Goal: Transaction & Acquisition: Purchase product/service

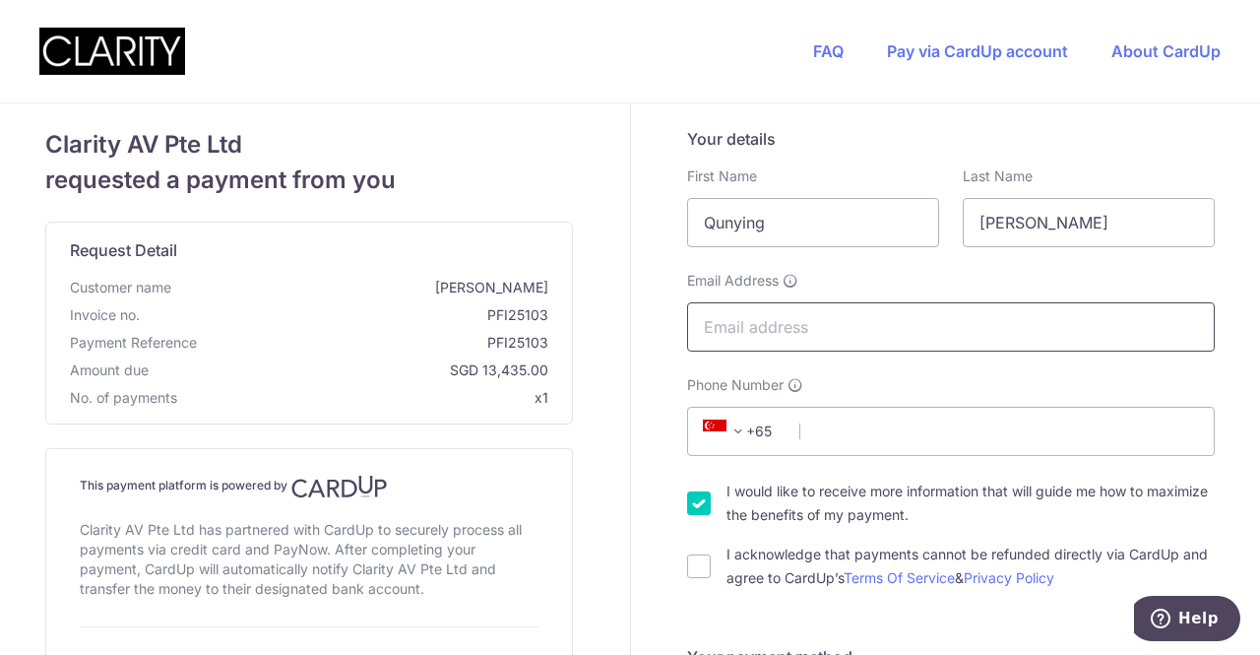
click at [821, 313] on input "Email Address" at bounding box center [951, 326] width 528 height 49
type input "[DOMAIN_NAME][EMAIL_ADDRESS][DOMAIN_NAME]"
click at [886, 430] on input "Phone Number" at bounding box center [951, 430] width 528 height 49
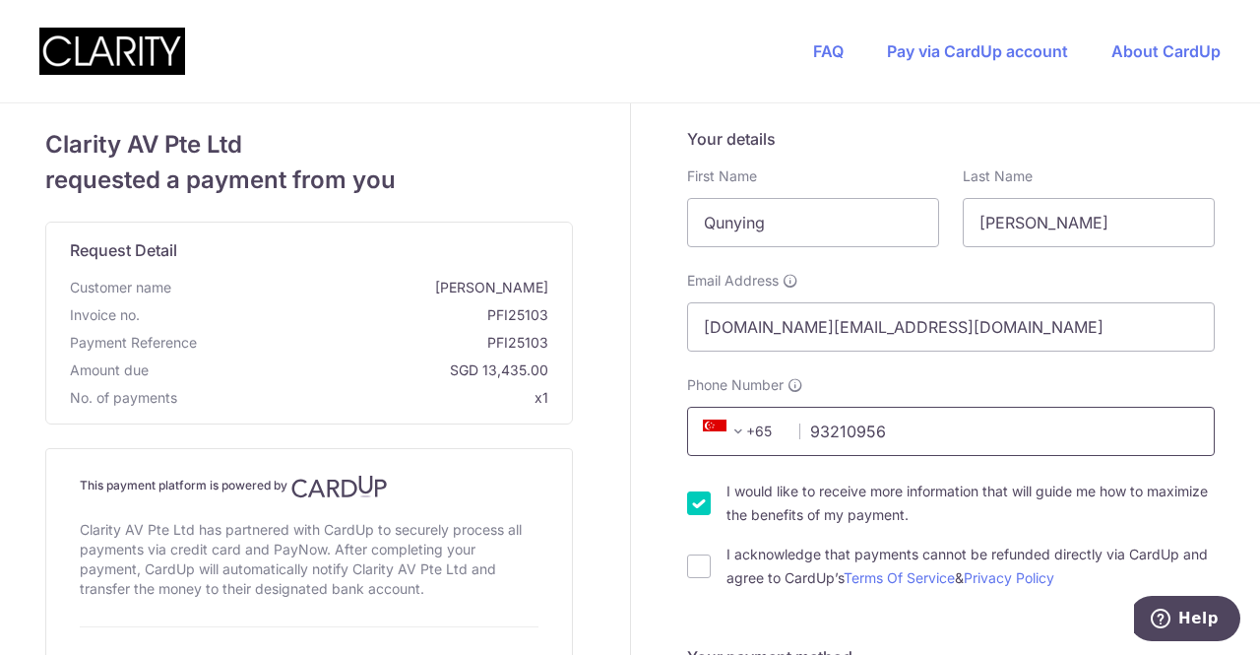
type input "93210956"
click at [695, 505] on input "I would like to receive more information that will guide me how to maximize the…" at bounding box center [699, 503] width 24 height 24
checkbox input "false"
click at [694, 559] on input "I acknowledge that payments cannot be refunded directly via CardUp and agree to…" at bounding box center [699, 566] width 24 height 24
checkbox input "true"
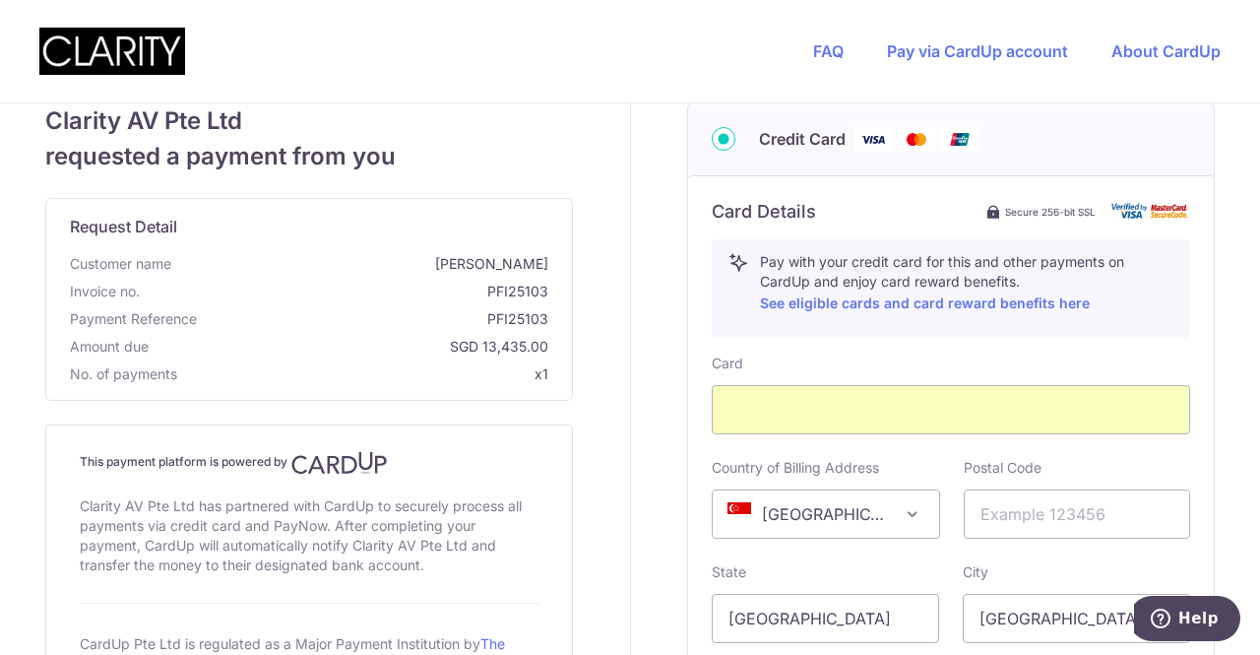
scroll to position [787, 0]
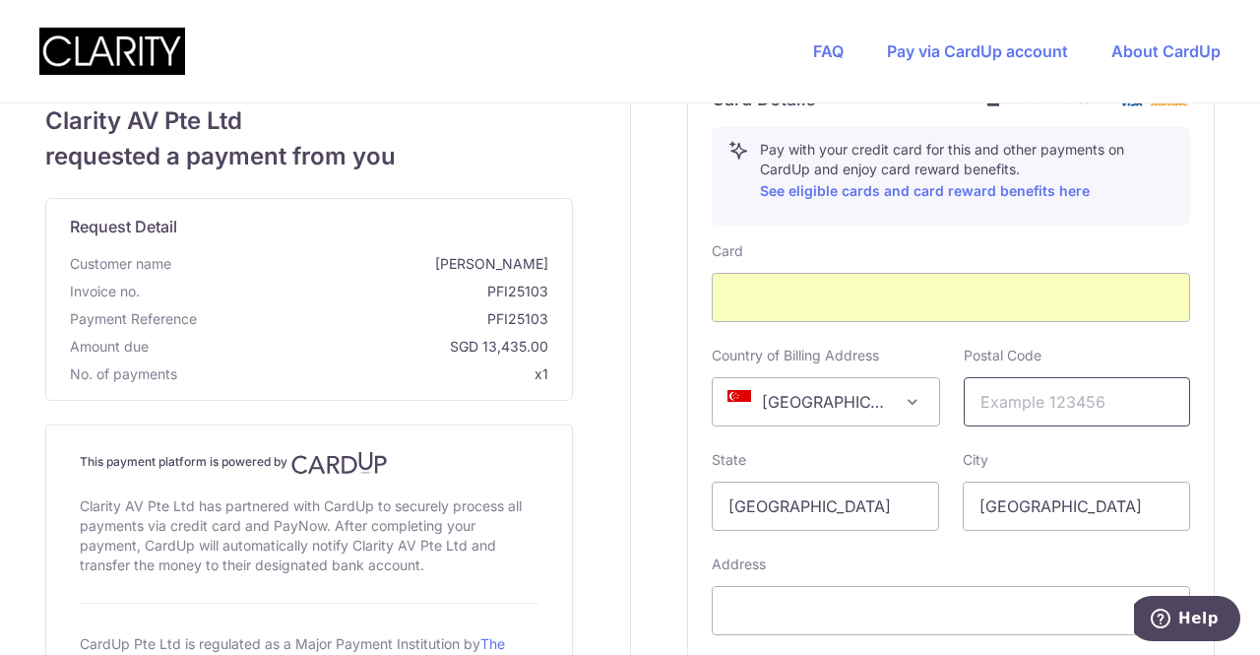
click at [1039, 396] on input "text" at bounding box center [1077, 401] width 227 height 49
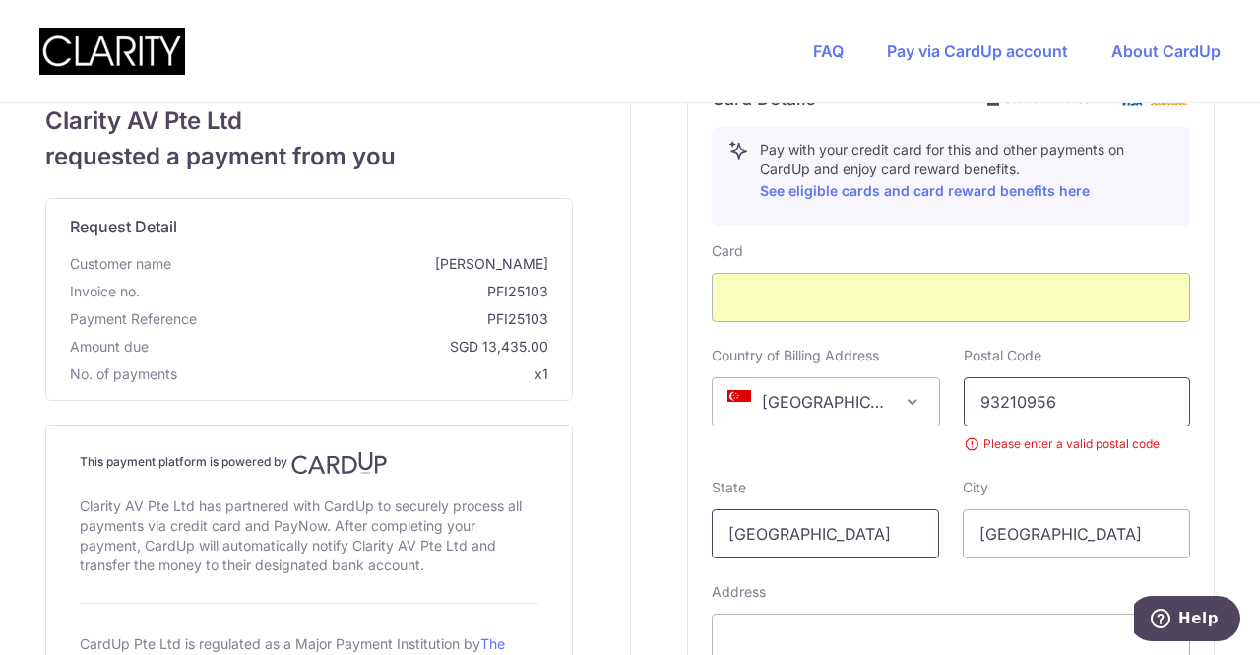
type input "93210956"
click at [839, 525] on input "[GEOGRAPHIC_DATA]" at bounding box center [825, 533] width 227 height 49
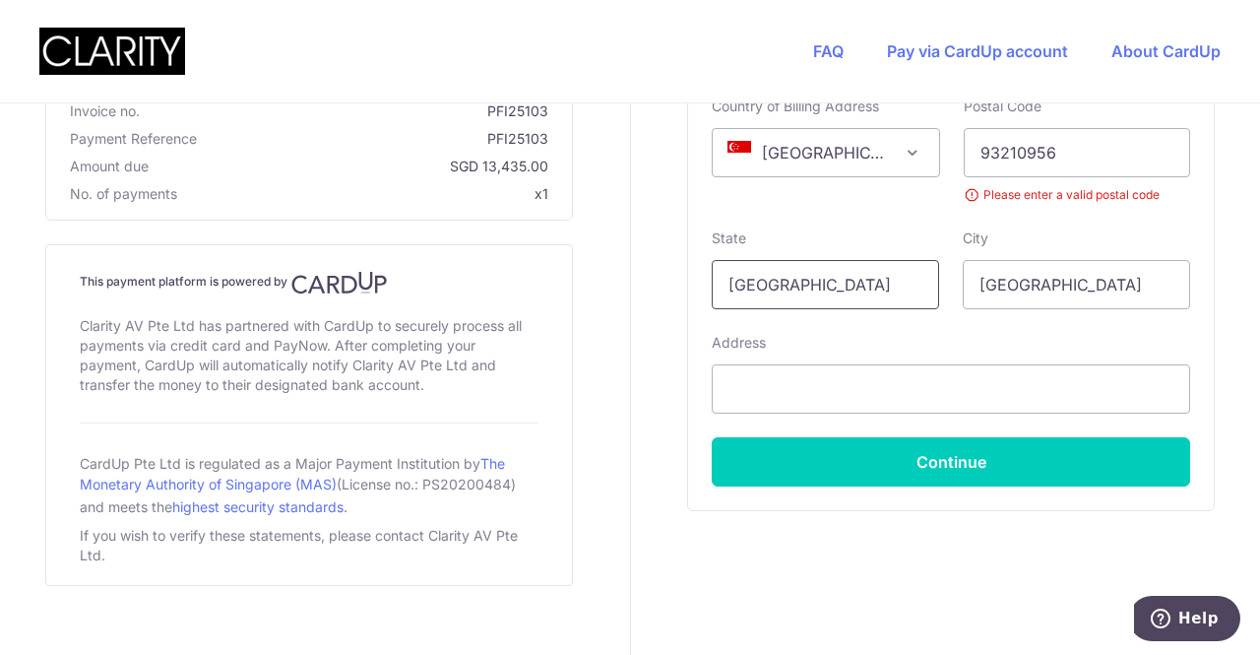
scroll to position [1056, 0]
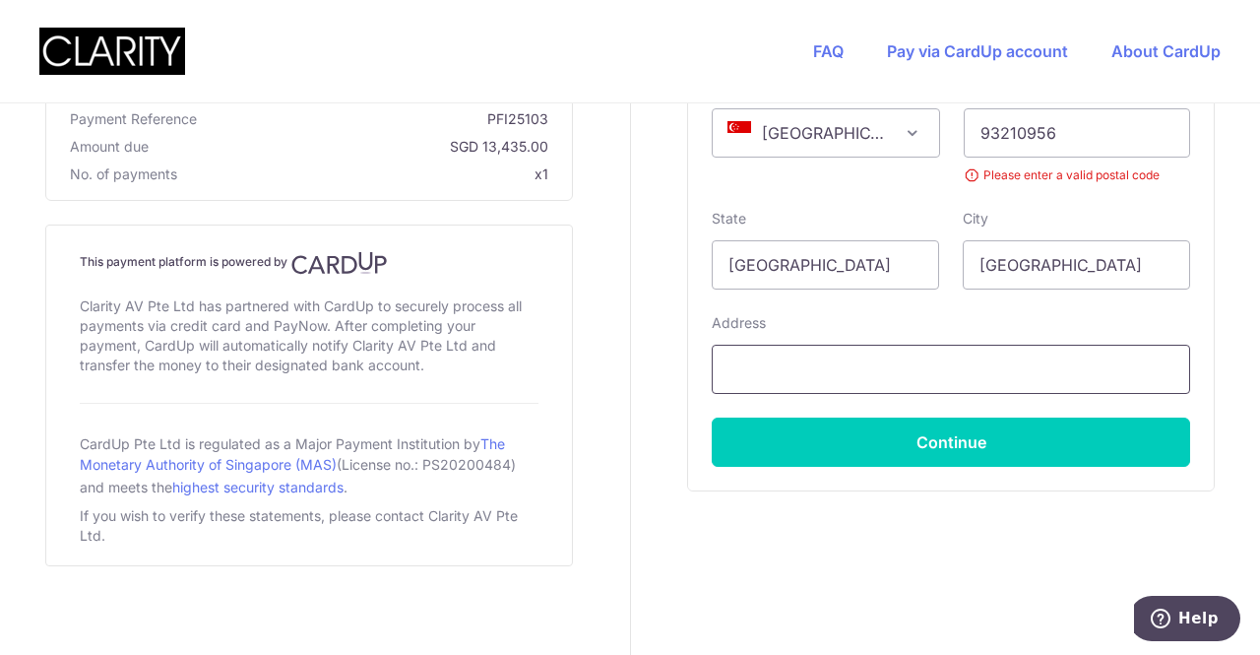
click at [837, 348] on input "text" at bounding box center [951, 368] width 478 height 49
type input "3A"
click at [1108, 137] on input "93210956" at bounding box center [1077, 132] width 227 height 49
drag, startPoint x: 1156, startPoint y: 131, endPoint x: 695, endPoint y: 132, distance: 460.6
click at [700, 132] on div "Country of Billing Address [GEOGRAPHIC_DATA] [GEOGRAPHIC_DATA] [GEOGRAPHIC_DATA…" at bounding box center [951, 131] width 502 height 108
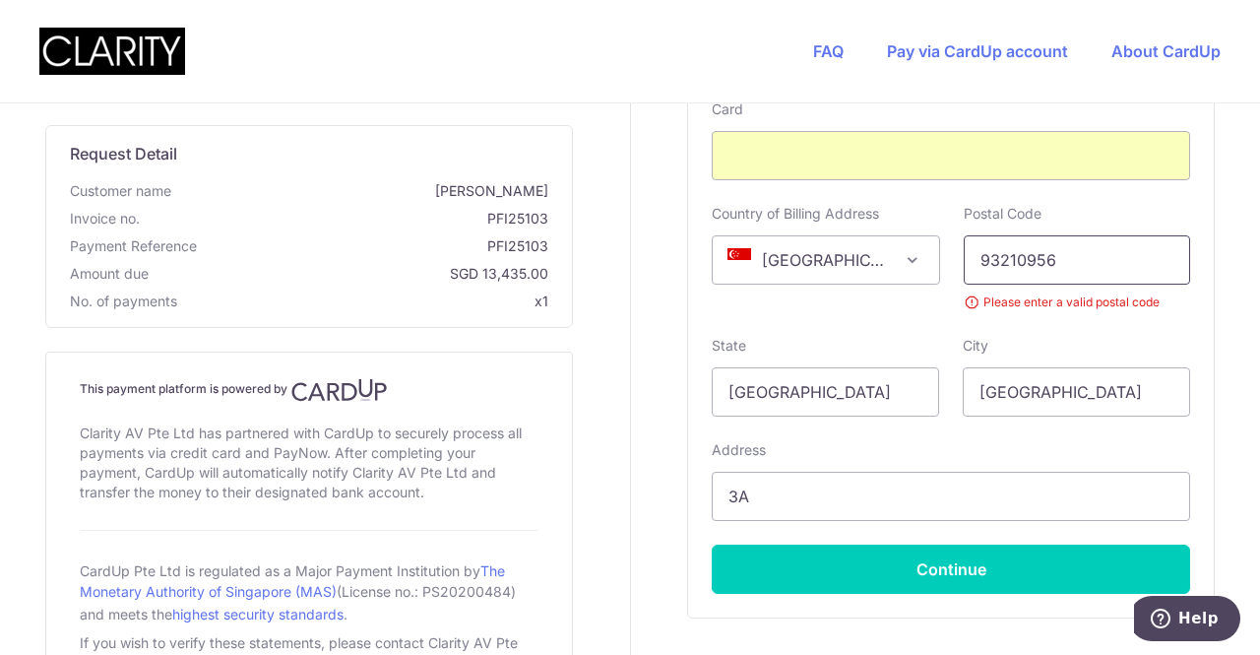
scroll to position [859, 0]
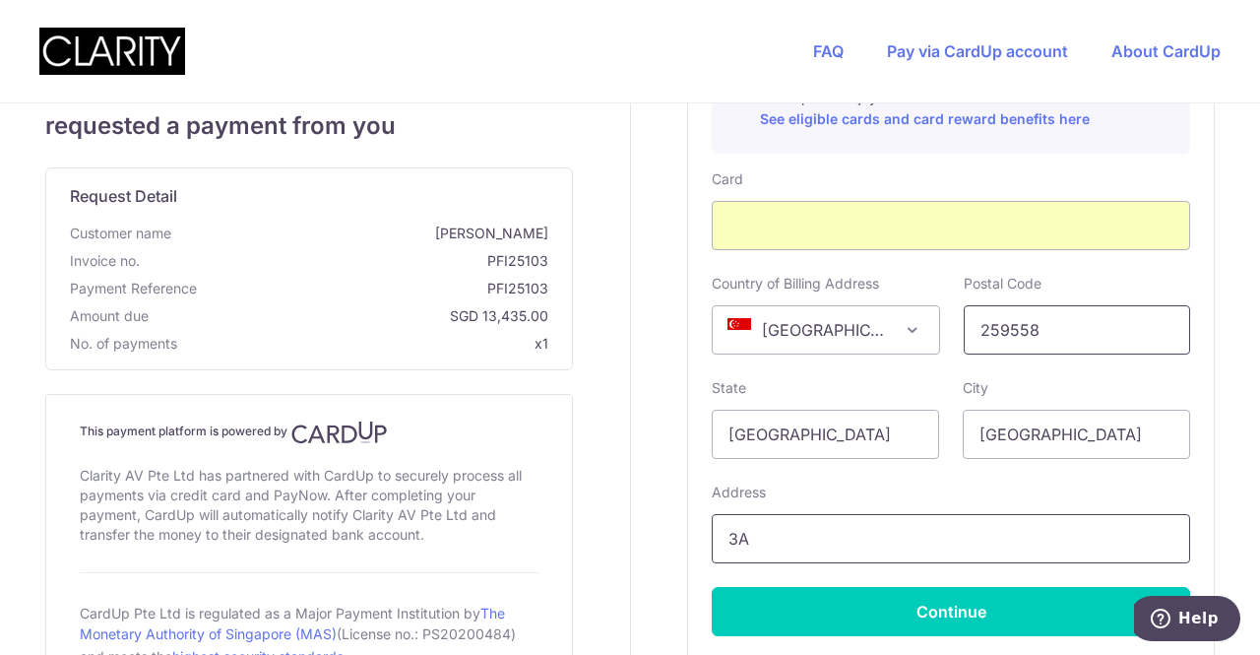
type input "259558"
click at [856, 529] on input "3A" at bounding box center [951, 538] width 478 height 49
type input "3A Dalvey Estate"
click at [663, 481] on div "Your details First Name Qunying Last Name [PERSON_NAME] Email Address [DOMAIN_N…" at bounding box center [952, 36] width 642 height 1584
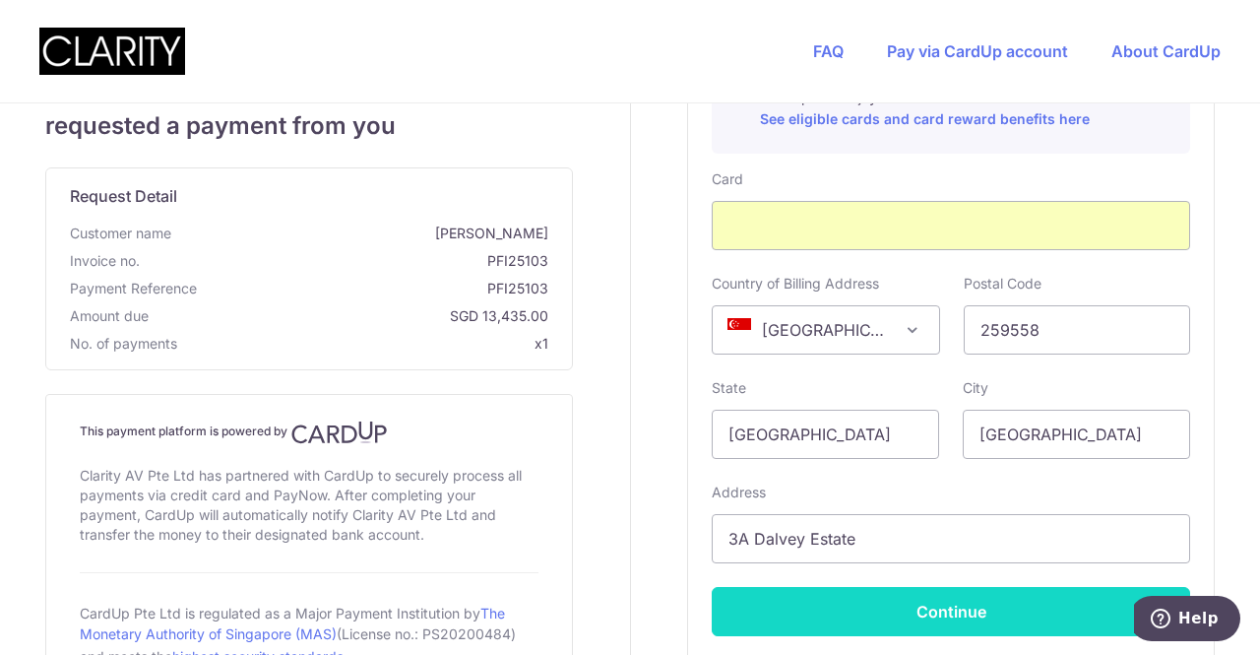
click at [959, 610] on button "Continue" at bounding box center [951, 611] width 478 height 49
type input "**** 9054"
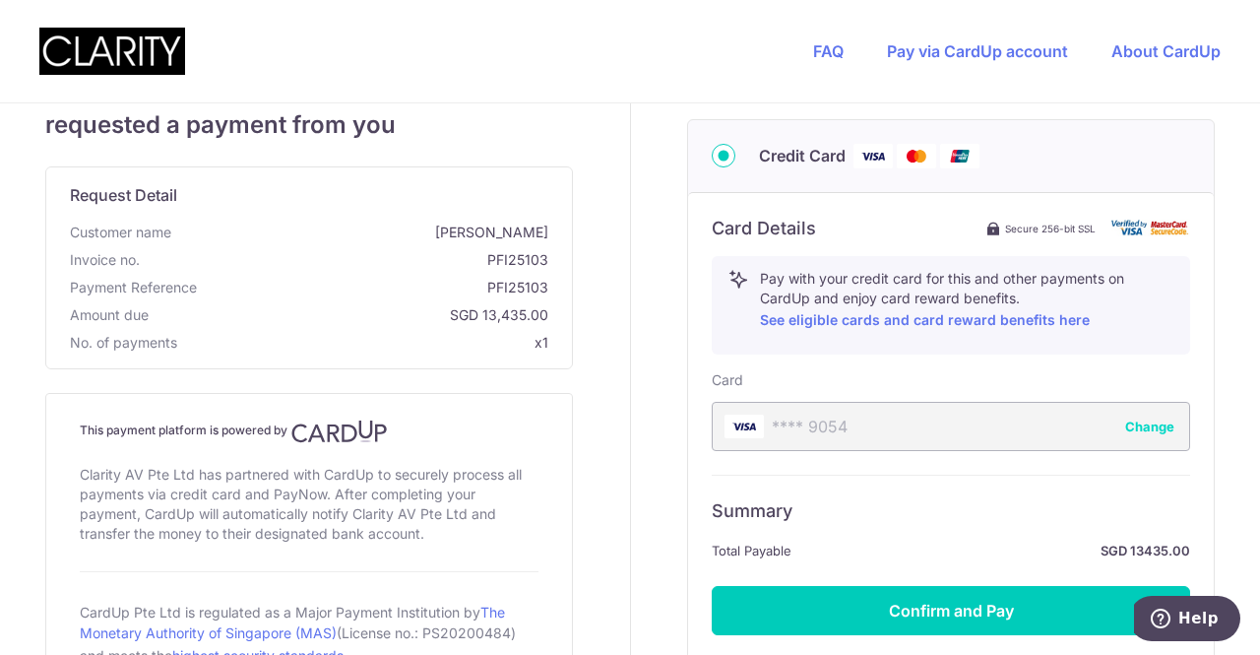
scroll to position [757, 0]
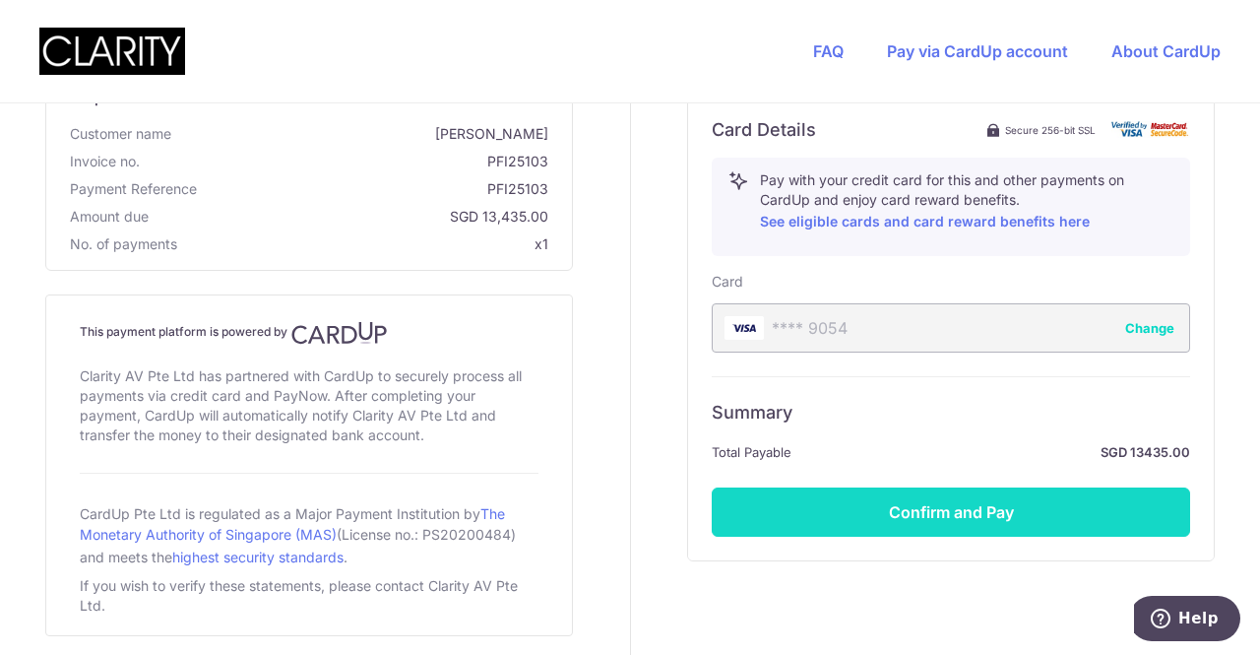
click at [938, 507] on button "Confirm and Pay" at bounding box center [951, 511] width 478 height 49
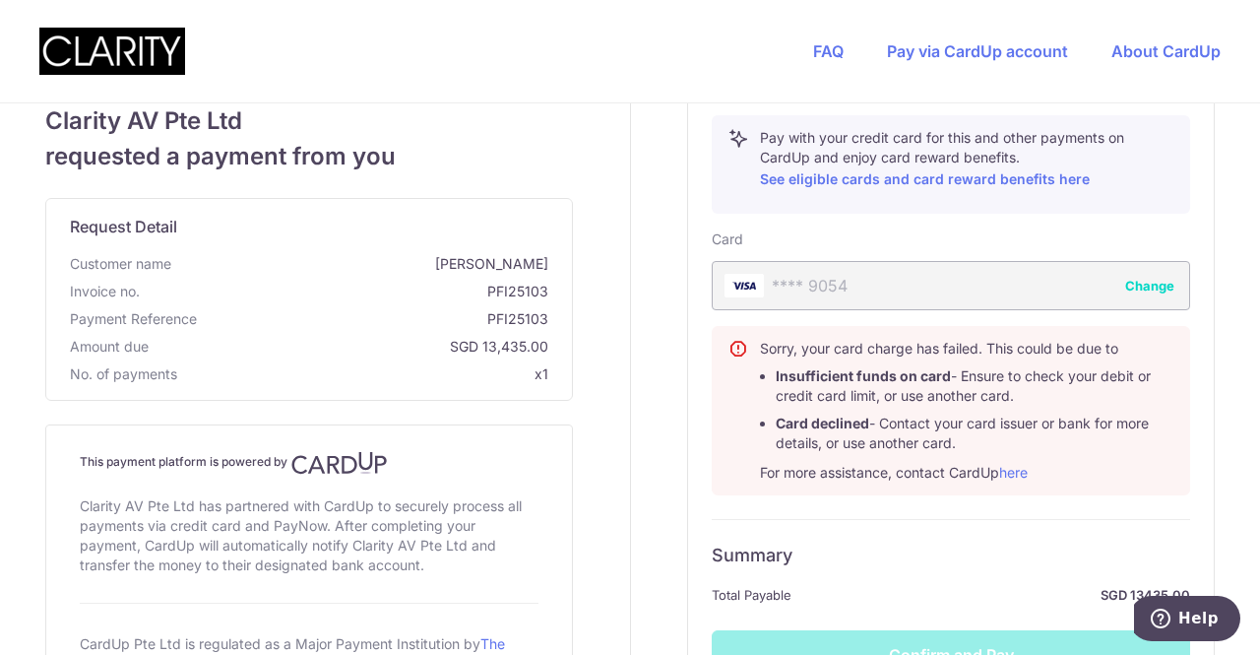
scroll to position [924, 0]
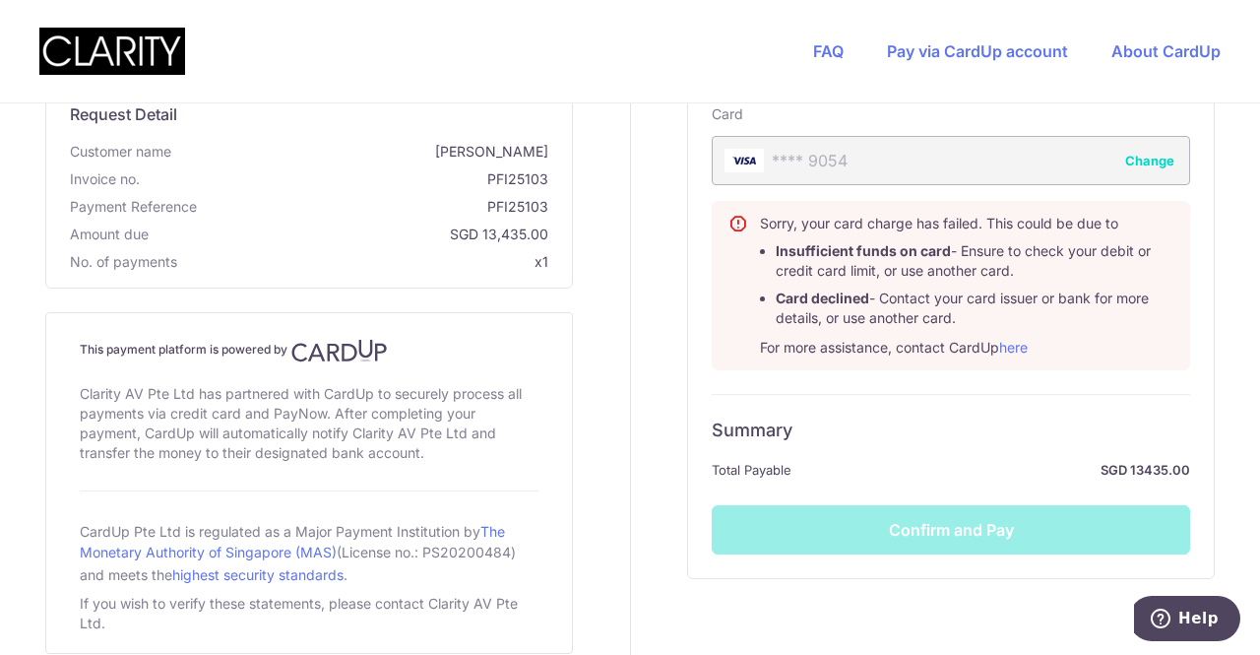
click at [1189, 379] on div "Card Details Secure 256-bit SSL Pay with your credit card for this and other pa…" at bounding box center [951, 252] width 526 height 652
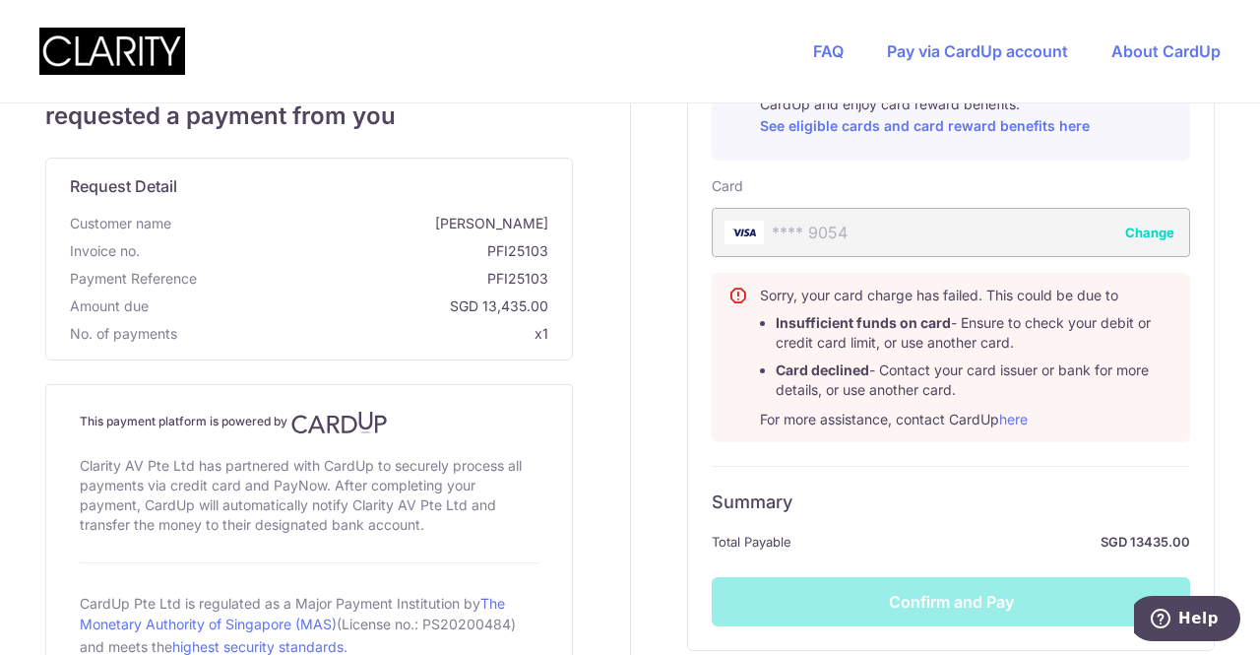
scroll to position [727, 0]
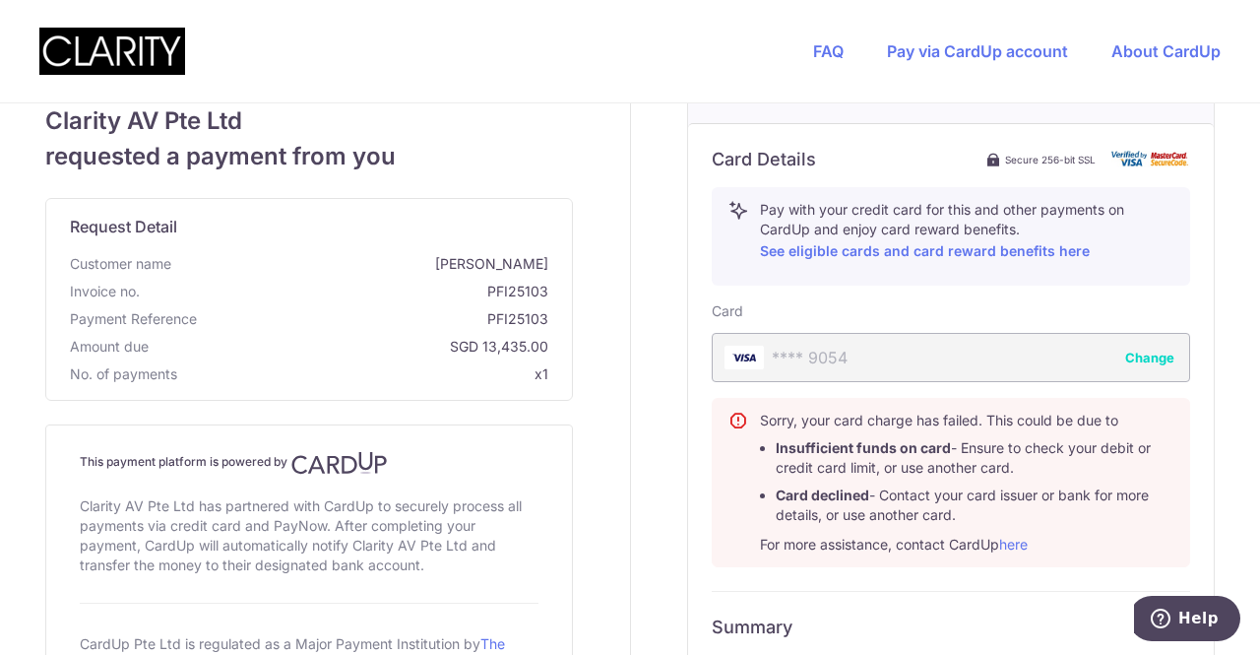
click at [1151, 353] on button "Change" at bounding box center [1149, 357] width 49 height 20
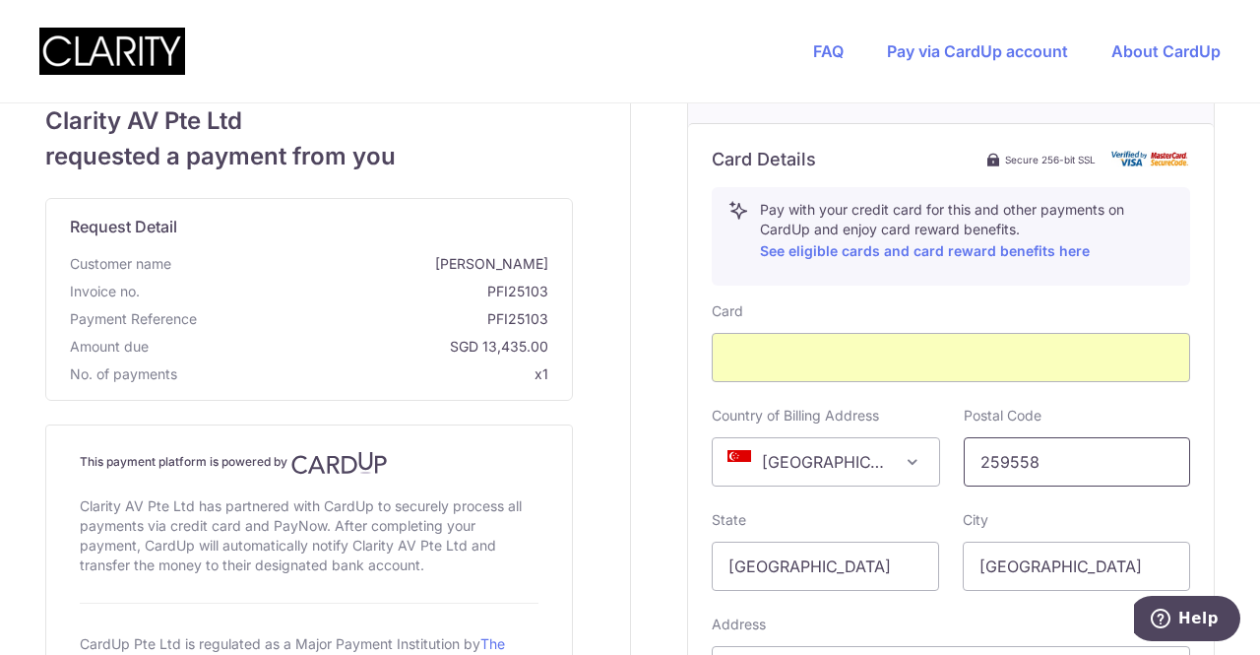
scroll to position [826, 0]
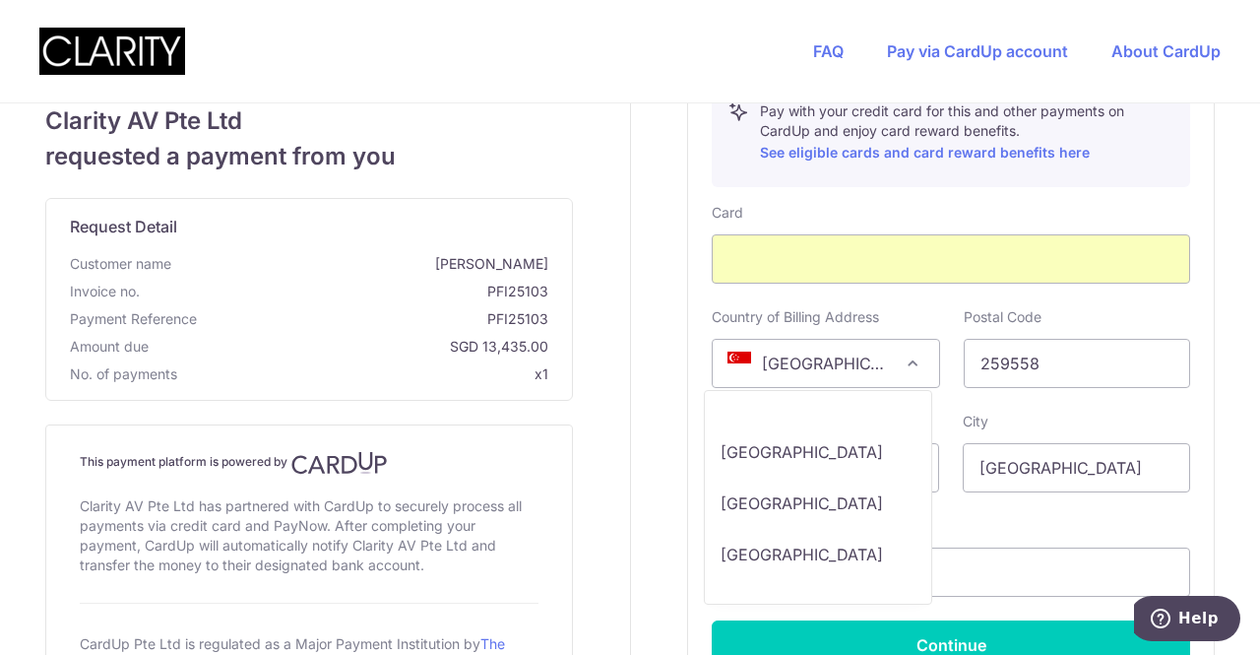
click at [913, 360] on span at bounding box center [913, 363] width 24 height 24
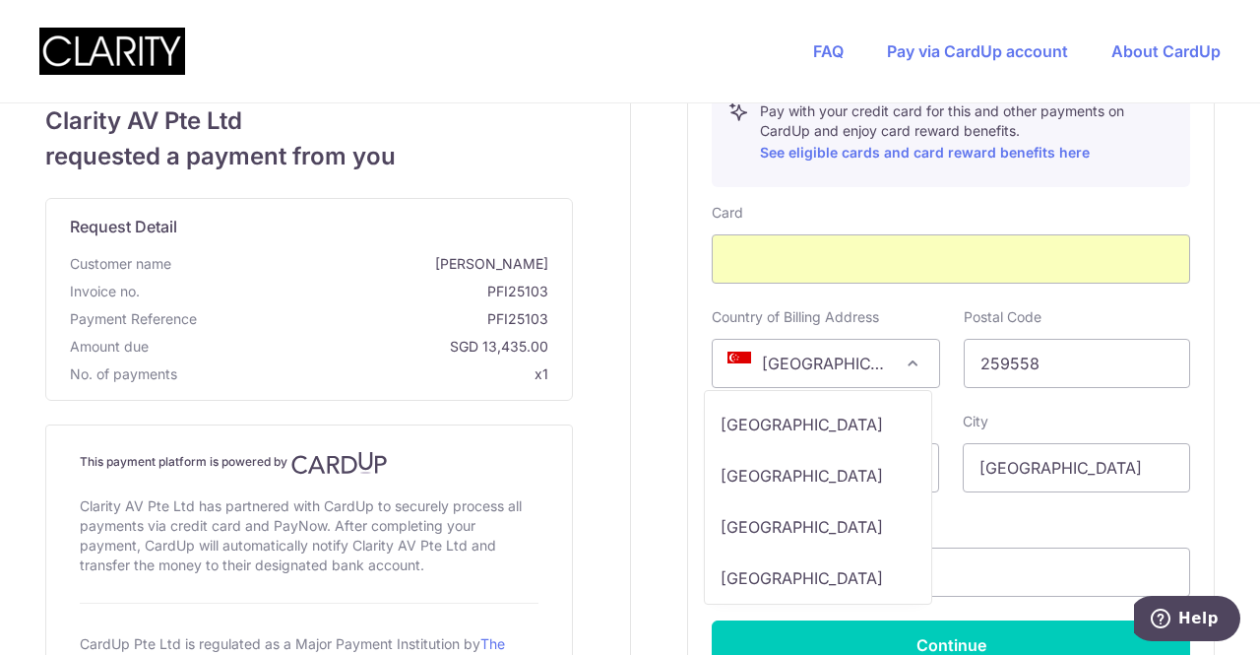
scroll to position [2405, 0]
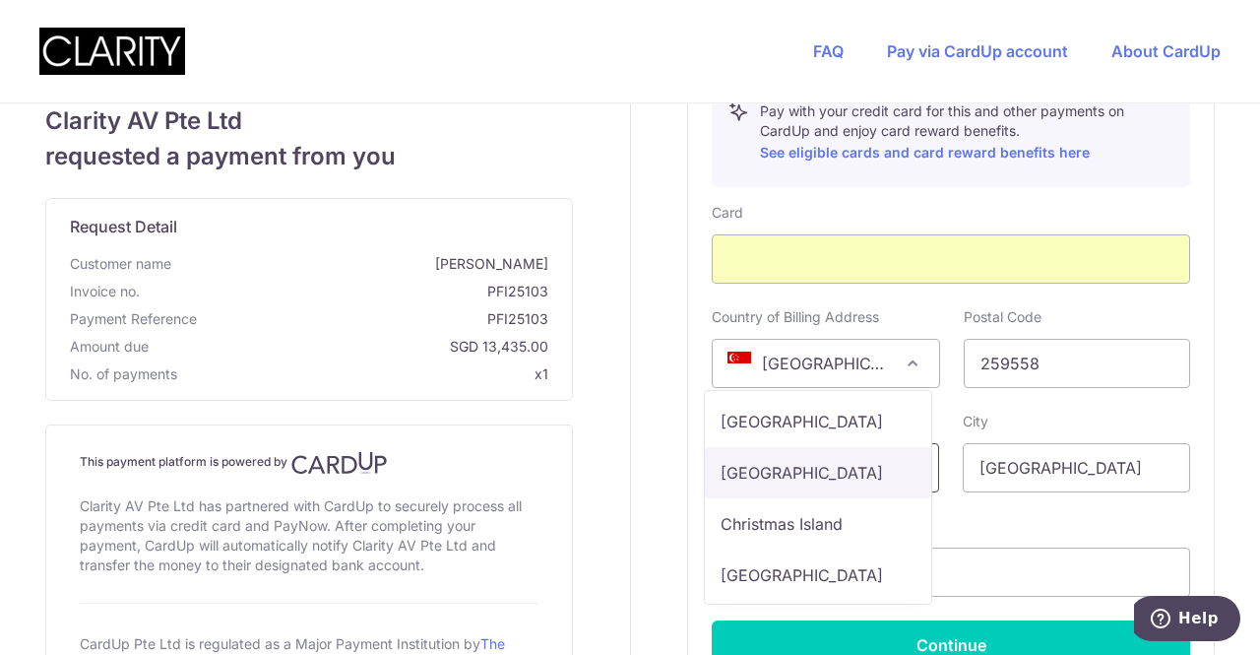
drag, startPoint x: 846, startPoint y: 495, endPoint x: 868, endPoint y: 488, distance: 22.7
select select "CN"
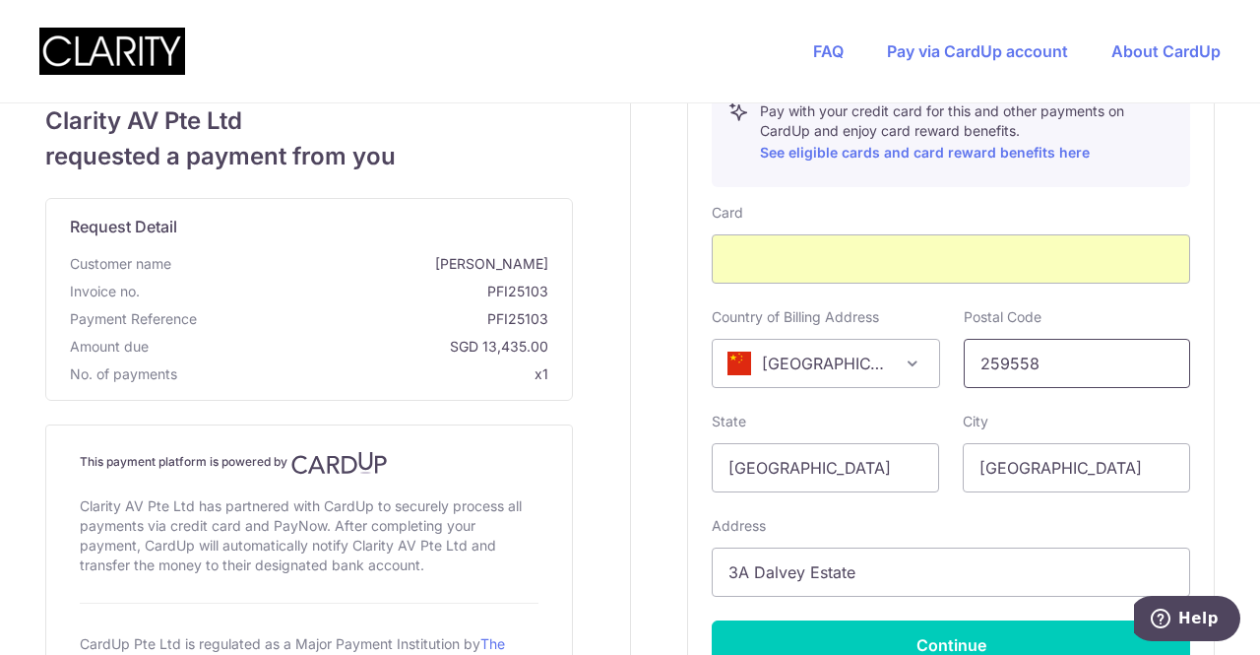
drag, startPoint x: 1072, startPoint y: 367, endPoint x: 821, endPoint y: 359, distance: 251.1
click at [821, 359] on div "Country of Billing Address [GEOGRAPHIC_DATA] [GEOGRAPHIC_DATA] [GEOGRAPHIC_DATA…" at bounding box center [951, 347] width 502 height 81
type input "201203"
click at [797, 464] on input "[GEOGRAPHIC_DATA]" at bounding box center [825, 467] width 227 height 49
drag, startPoint x: 820, startPoint y: 464, endPoint x: 516, endPoint y: 440, distance: 305.0
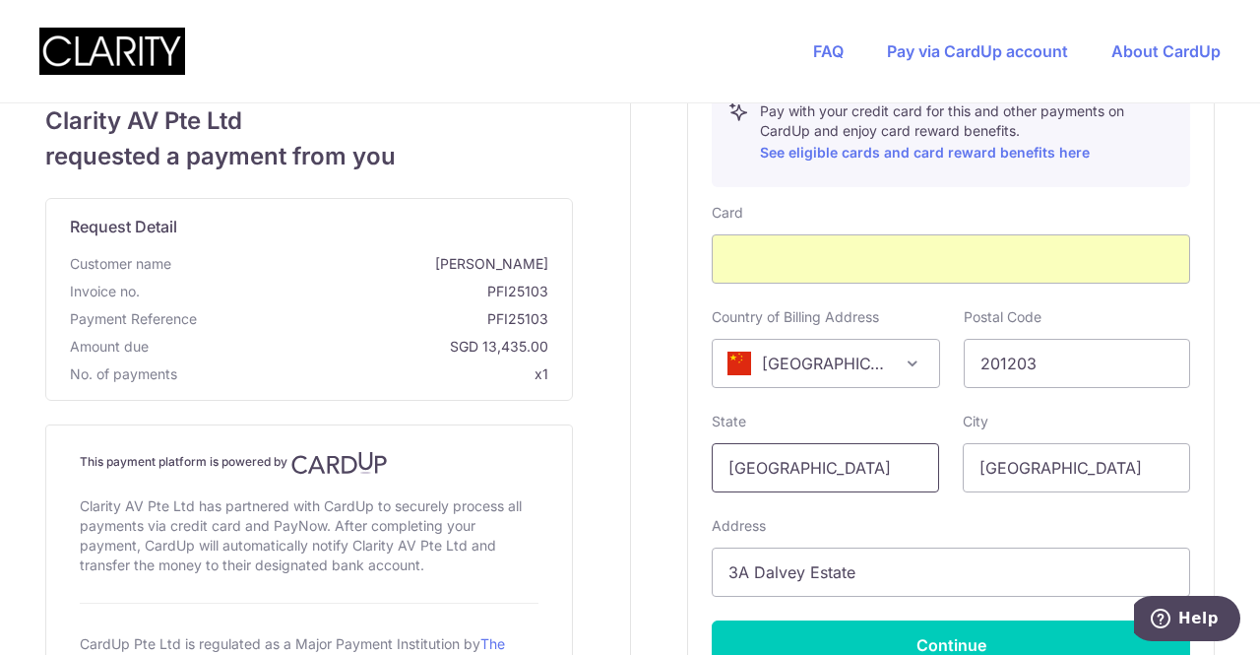
click at [516, 441] on div "Clarity AV Pte Ltd requested a payment from you Request Detail Customer name [P…" at bounding box center [629, 70] width 1283 height 1584
type input "Shanghah"
drag, startPoint x: 1094, startPoint y: 471, endPoint x: 734, endPoint y: 445, distance: 361.2
click at [734, 445] on div "State Shanghah City [GEOGRAPHIC_DATA]" at bounding box center [951, 451] width 502 height 81
type input "[GEOGRAPHIC_DATA]"
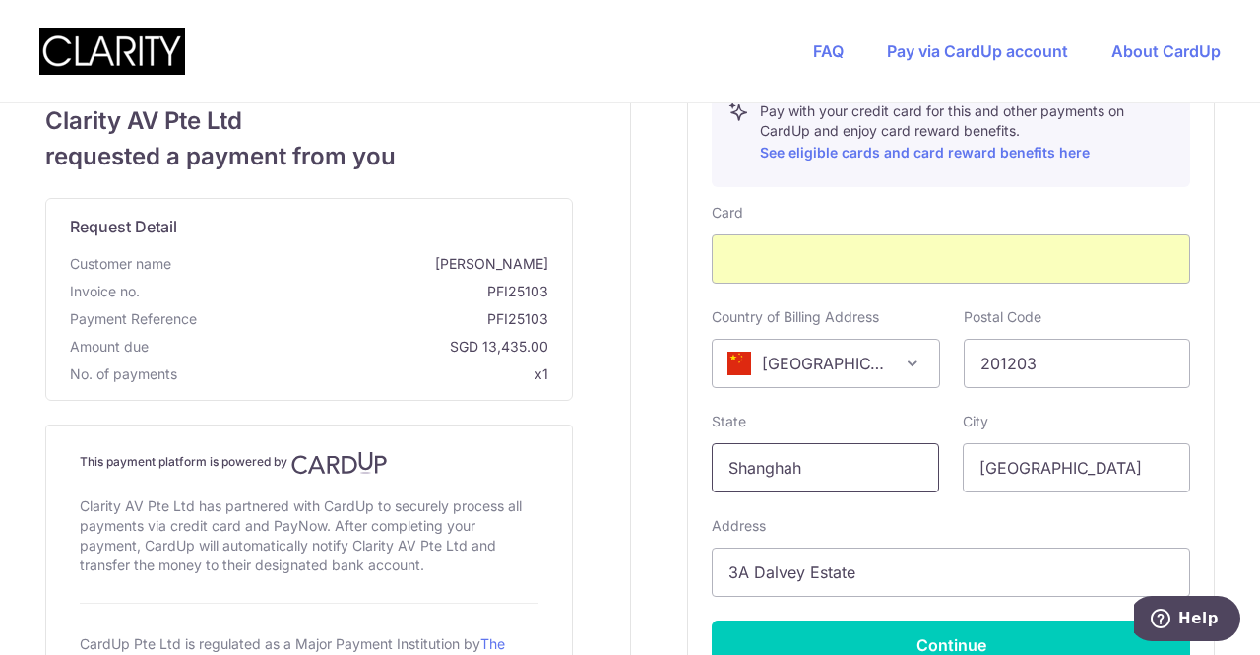
click at [821, 466] on input "Shanghah" at bounding box center [825, 467] width 227 height 49
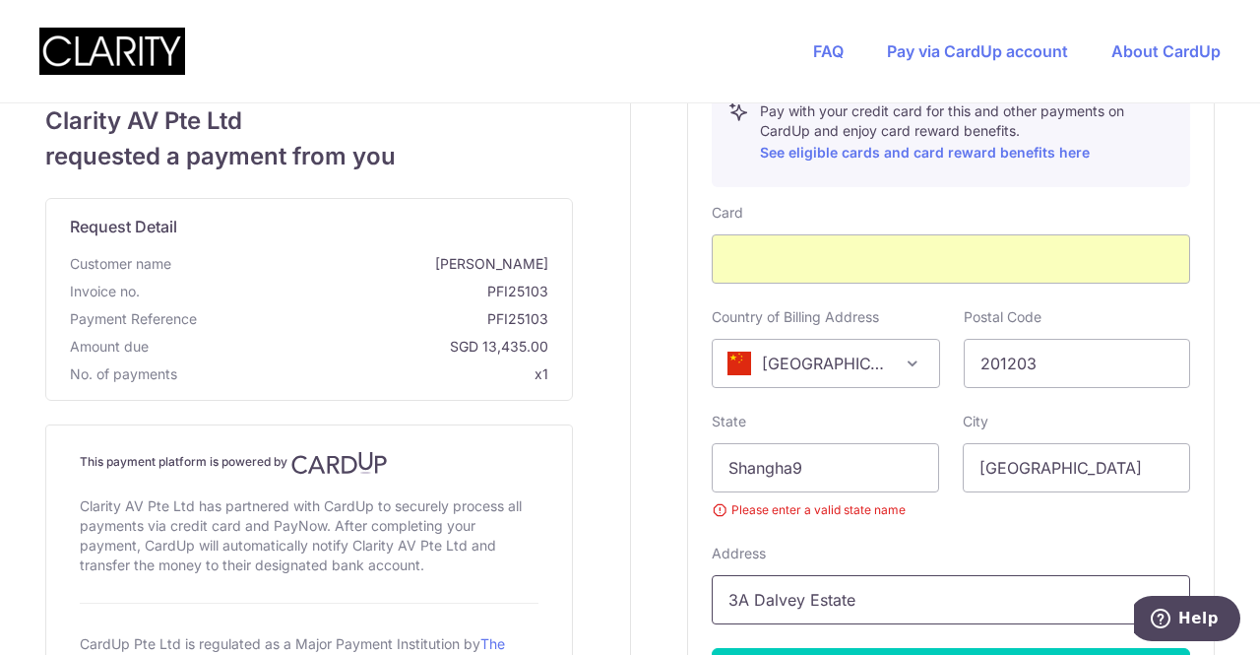
drag, startPoint x: 886, startPoint y: 600, endPoint x: 536, endPoint y: 562, distance: 351.5
click at [533, 564] on div "Clarity AV Pte Ltd requested a payment from you Request Detail Customer name [P…" at bounding box center [629, 83] width 1283 height 1611
click at [791, 465] on input "Shangha9" at bounding box center [825, 467] width 227 height 49
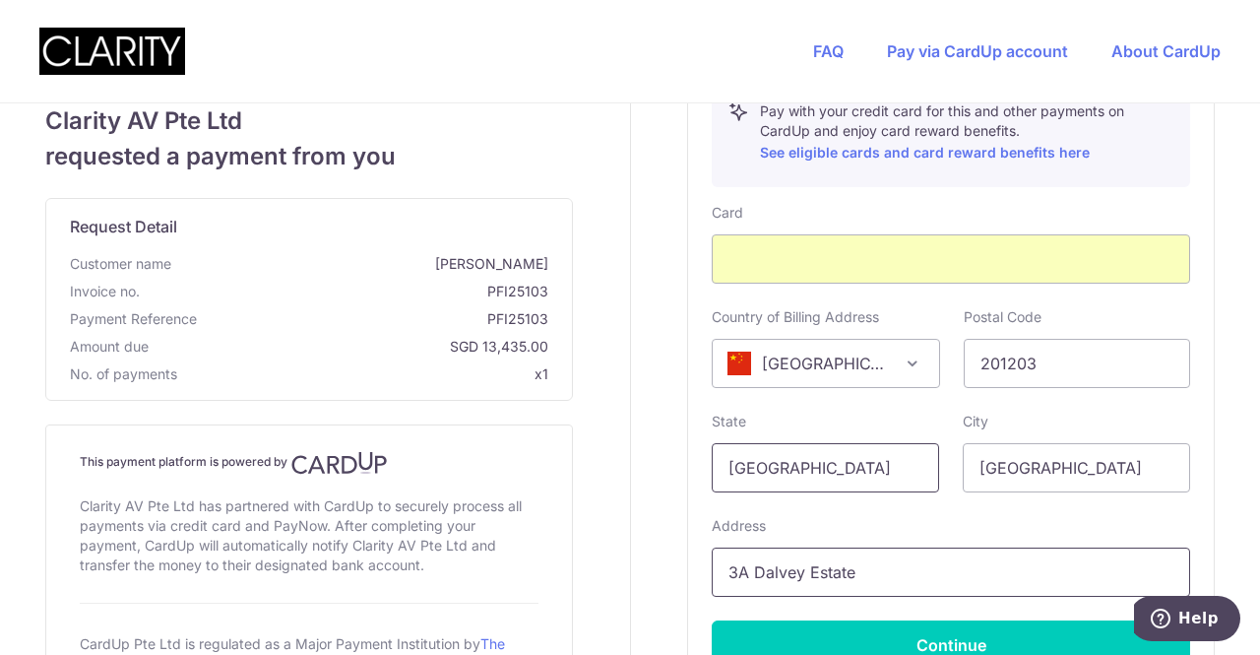
type input "[GEOGRAPHIC_DATA]"
click at [754, 566] on input "3A Dalvey Estate" at bounding box center [951, 571] width 478 height 49
drag, startPoint x: 932, startPoint y: 574, endPoint x: 474, endPoint y: 538, distance: 459.0
click at [474, 538] on div "Clarity AV Pte Ltd requested a payment from you Request Detail Customer name [P…" at bounding box center [629, 70] width 1283 height 1584
type input "2"
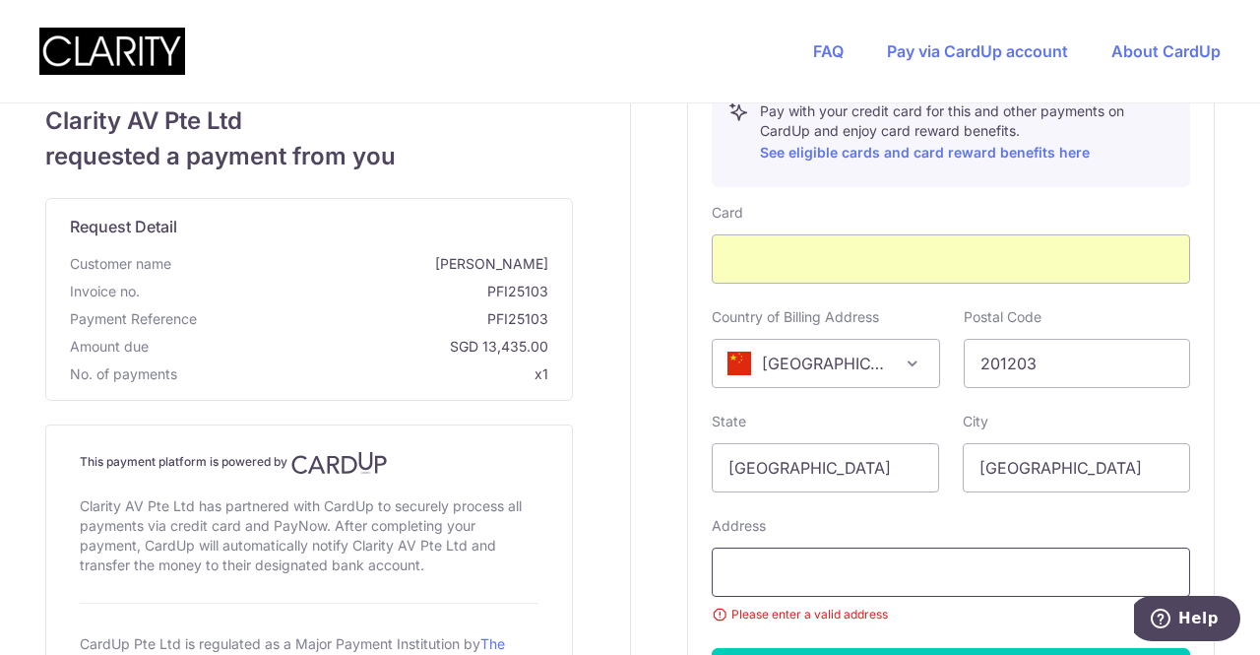
paste input "[STREET_ADDRESS]"
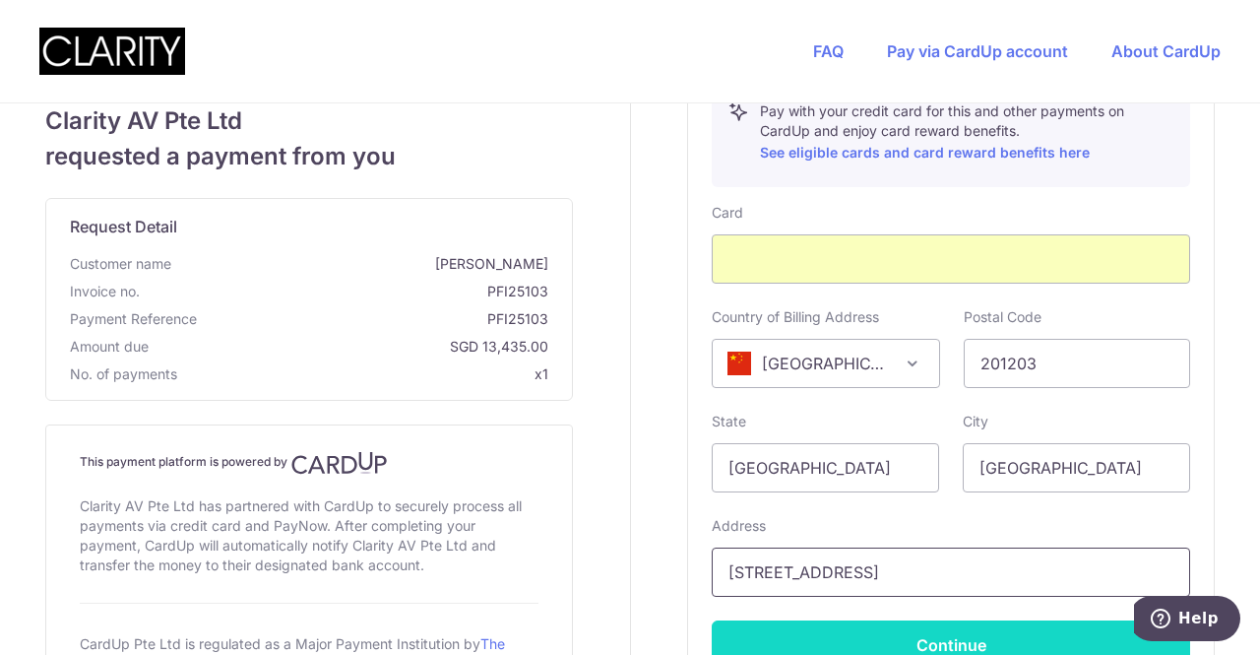
type input "[STREET_ADDRESS]"
click at [976, 627] on button "Continue" at bounding box center [951, 644] width 478 height 49
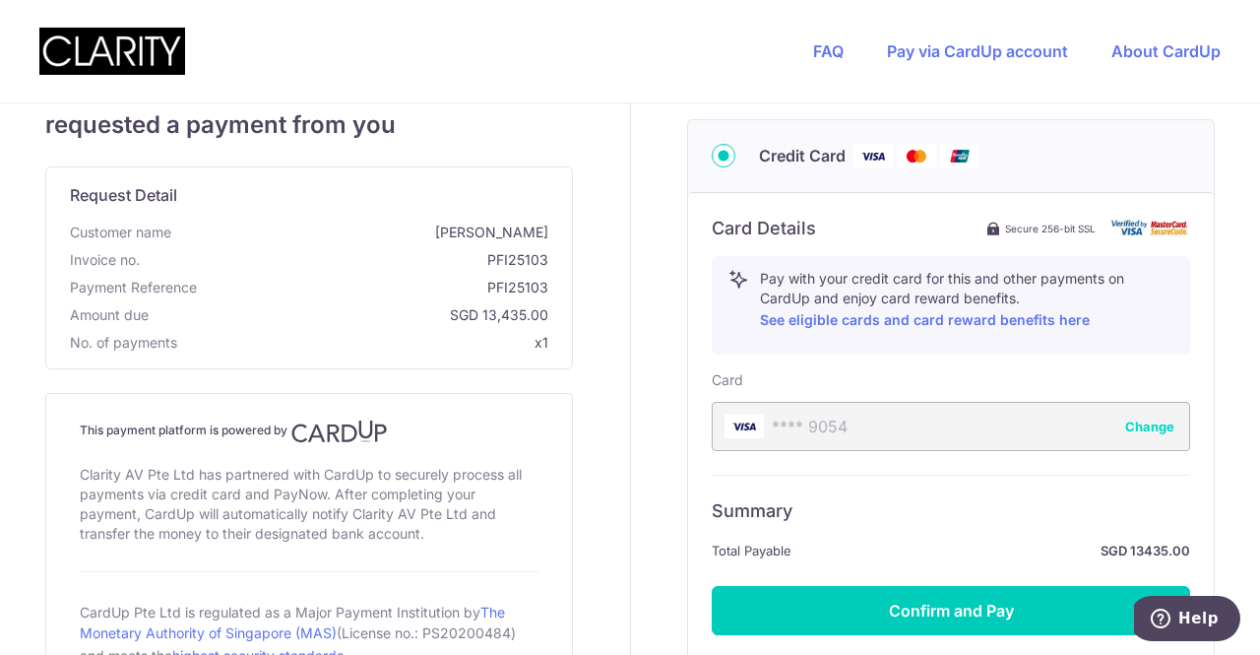
scroll to position [826, 0]
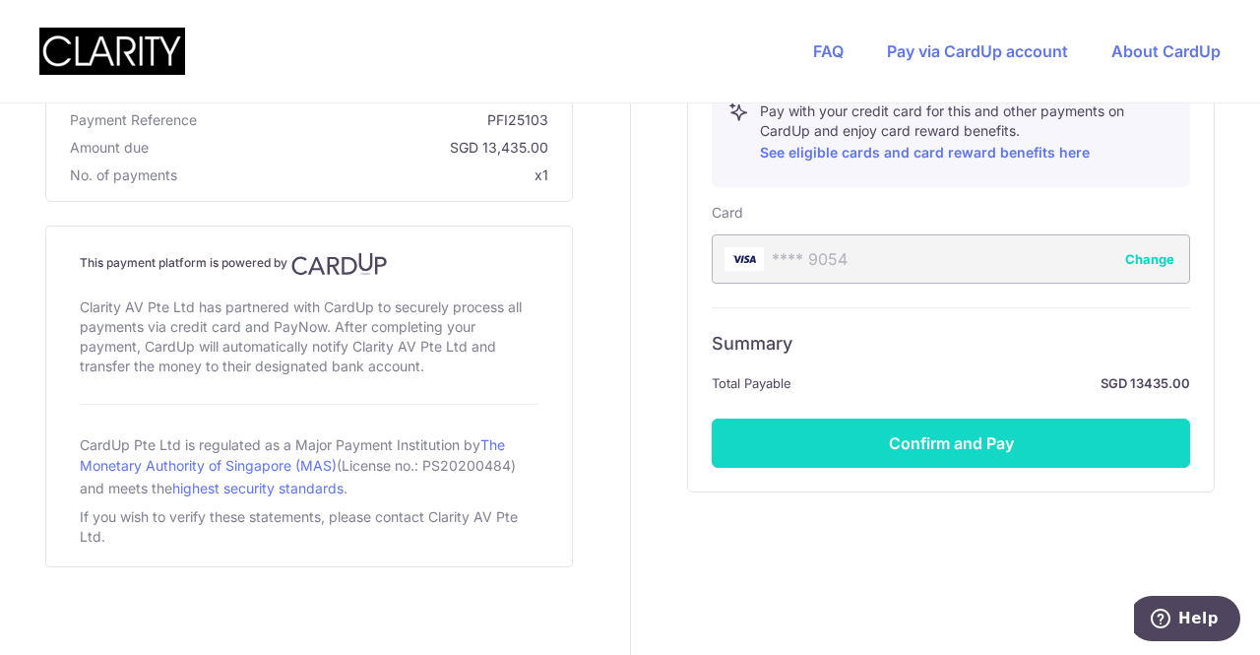
click at [911, 432] on button "Confirm and Pay" at bounding box center [951, 442] width 478 height 49
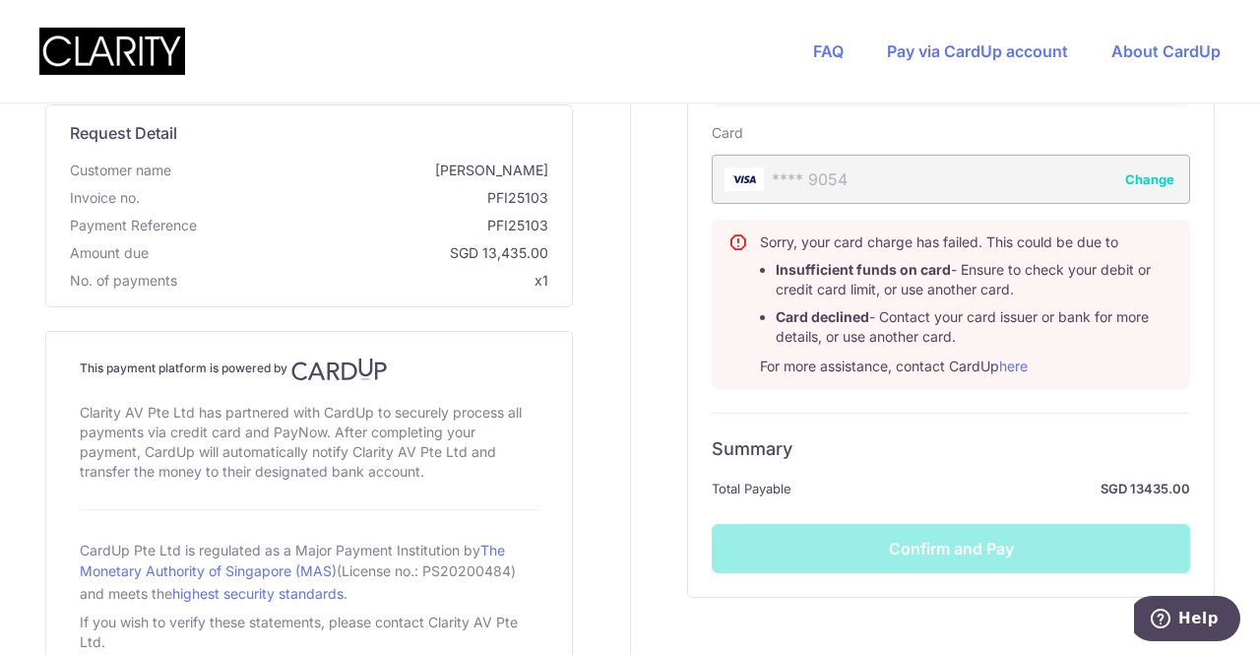
scroll to position [924, 0]
